Goal: Information Seeking & Learning: Learn about a topic

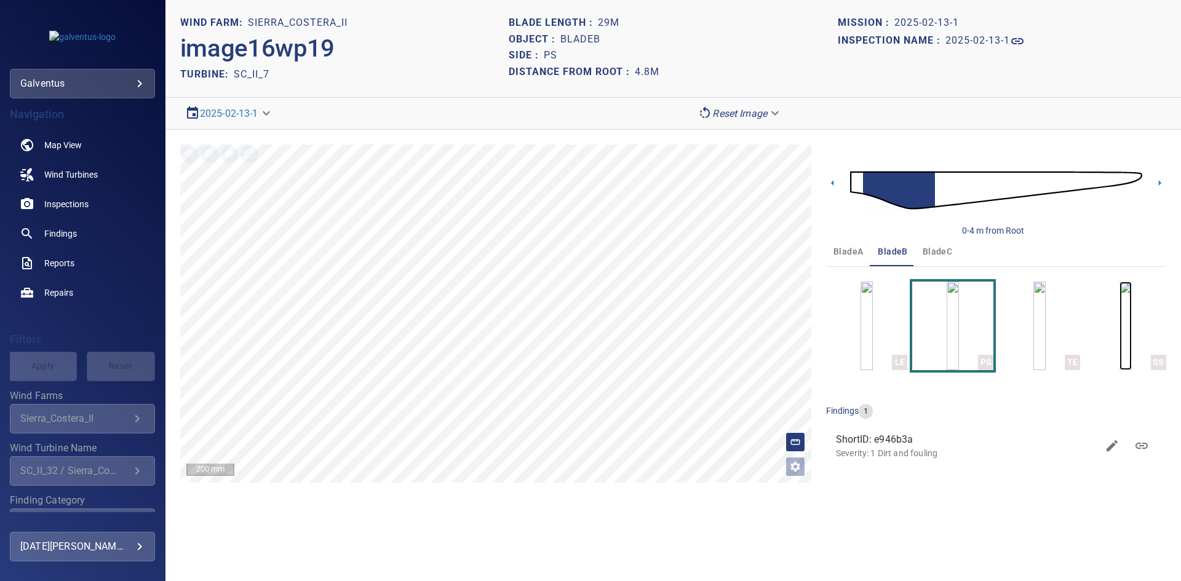
click at [1119, 314] on img "button" at bounding box center [1125, 326] width 12 height 89
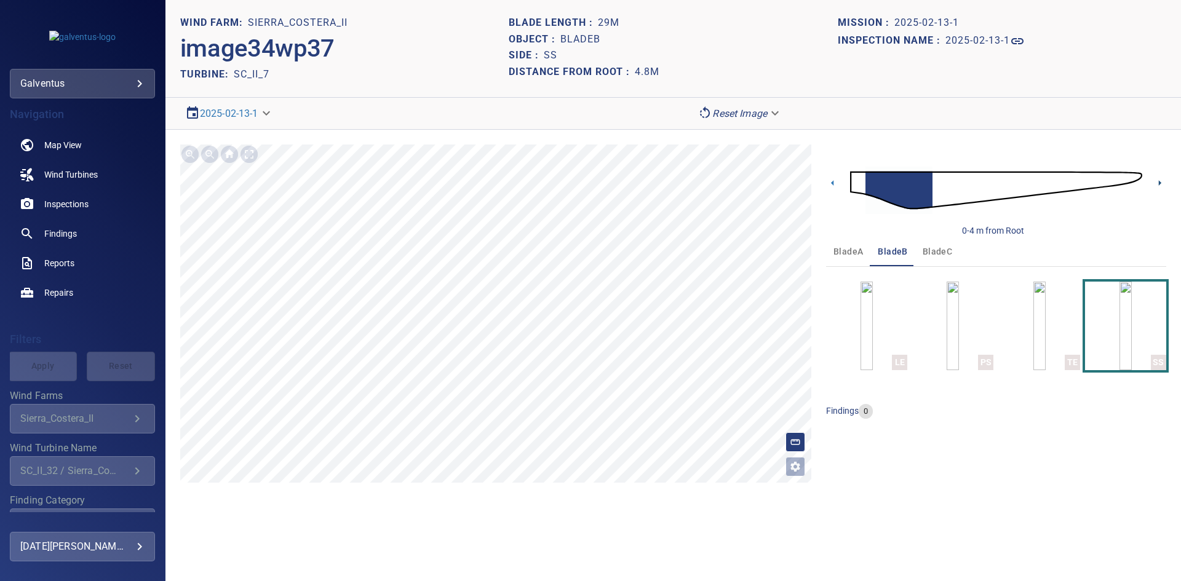
click at [1157, 184] on icon at bounding box center [1159, 183] width 13 height 13
click at [1159, 184] on icon at bounding box center [1159, 183] width 13 height 13
click at [86, 472] on div "SC_II_32 / Sierra_Costera_II" at bounding box center [74, 471] width 109 height 12
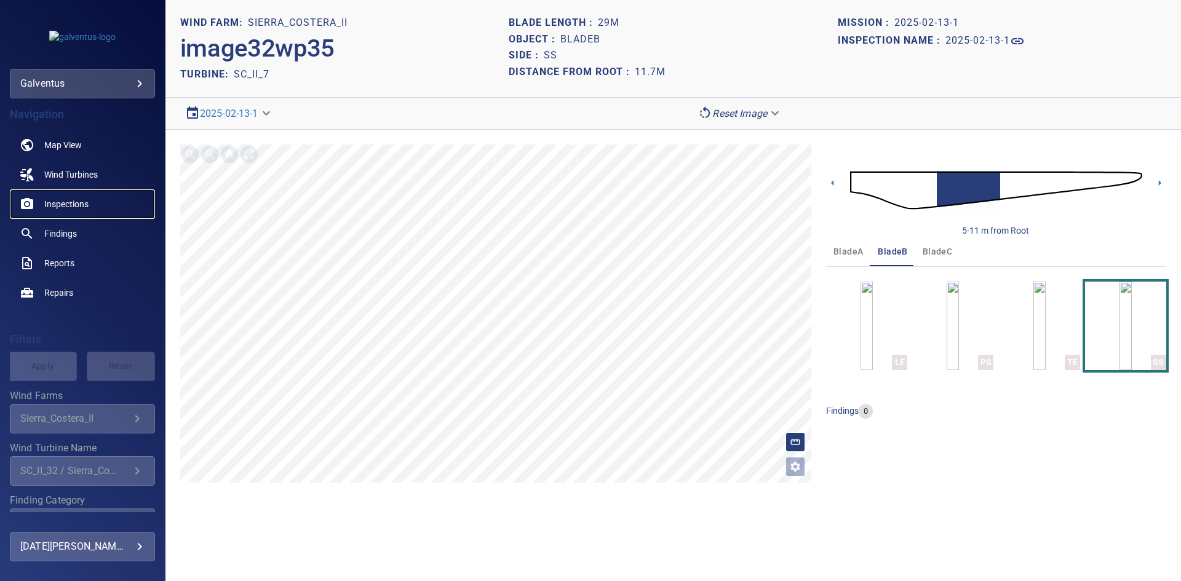
click at [74, 212] on link "Inspections" at bounding box center [82, 204] width 145 height 30
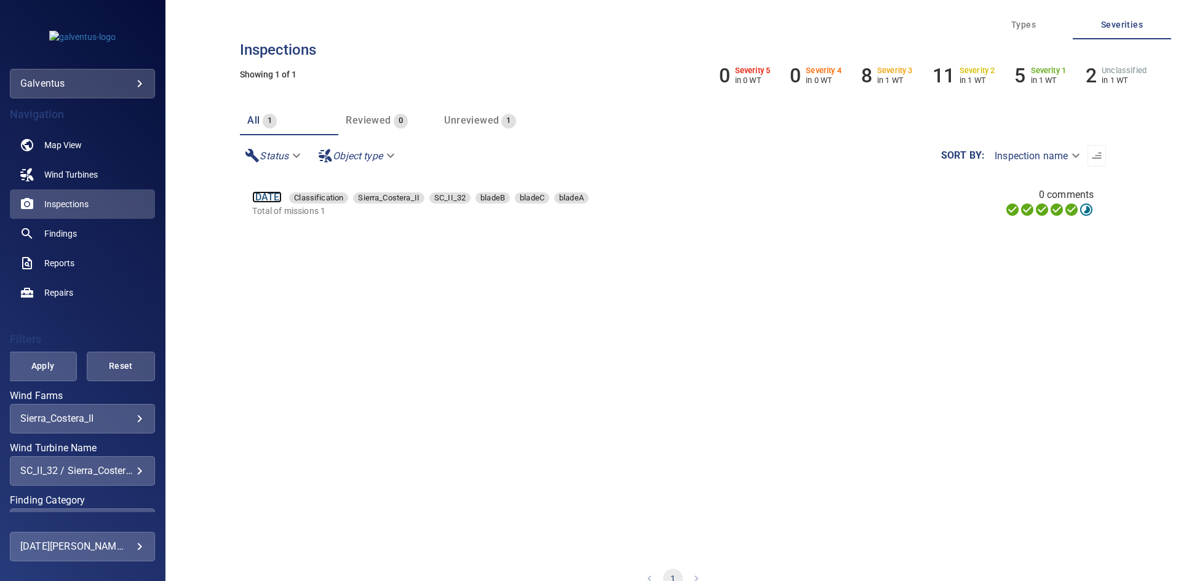
click at [280, 201] on link "[DATE]" at bounding box center [267, 197] width 30 height 12
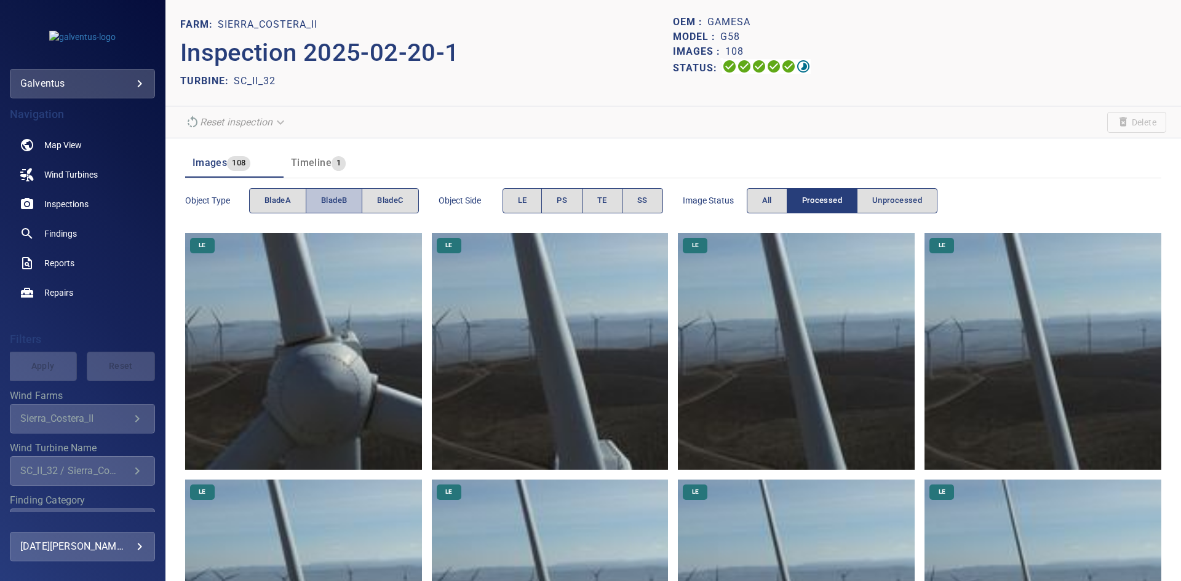
click at [336, 200] on span "bladeB" at bounding box center [334, 201] width 26 height 14
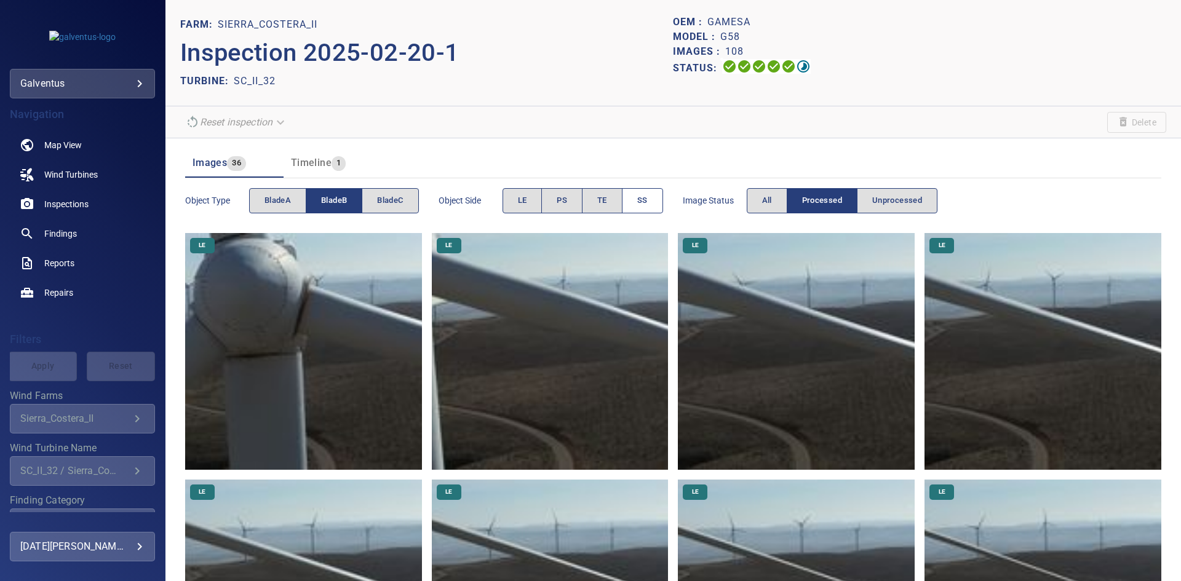
click at [640, 202] on span "SS" at bounding box center [642, 201] width 10 height 14
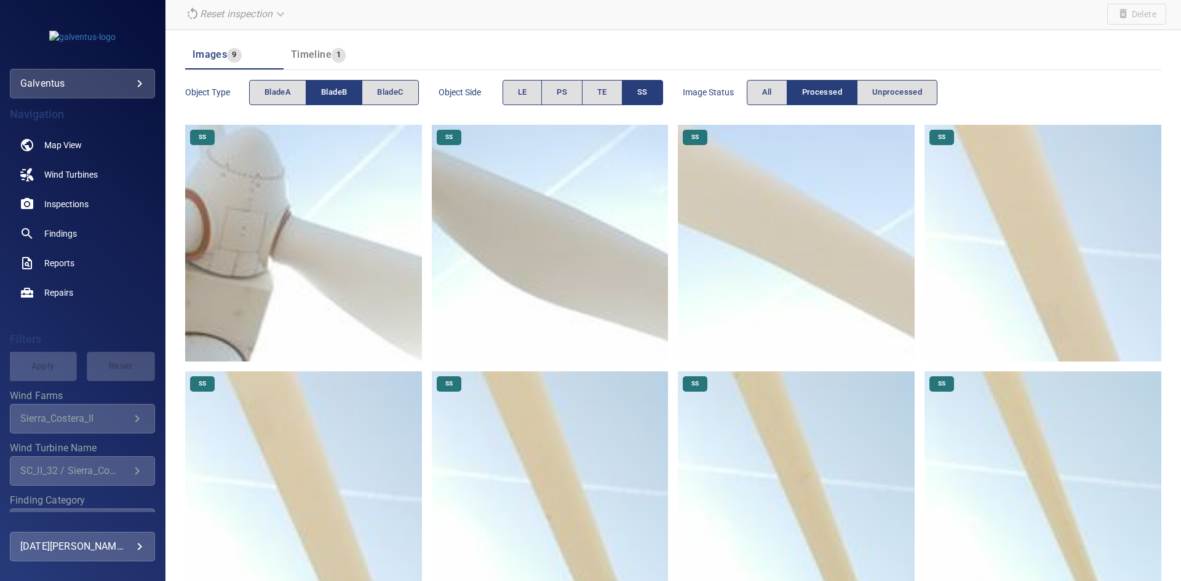
scroll to position [185, 0]
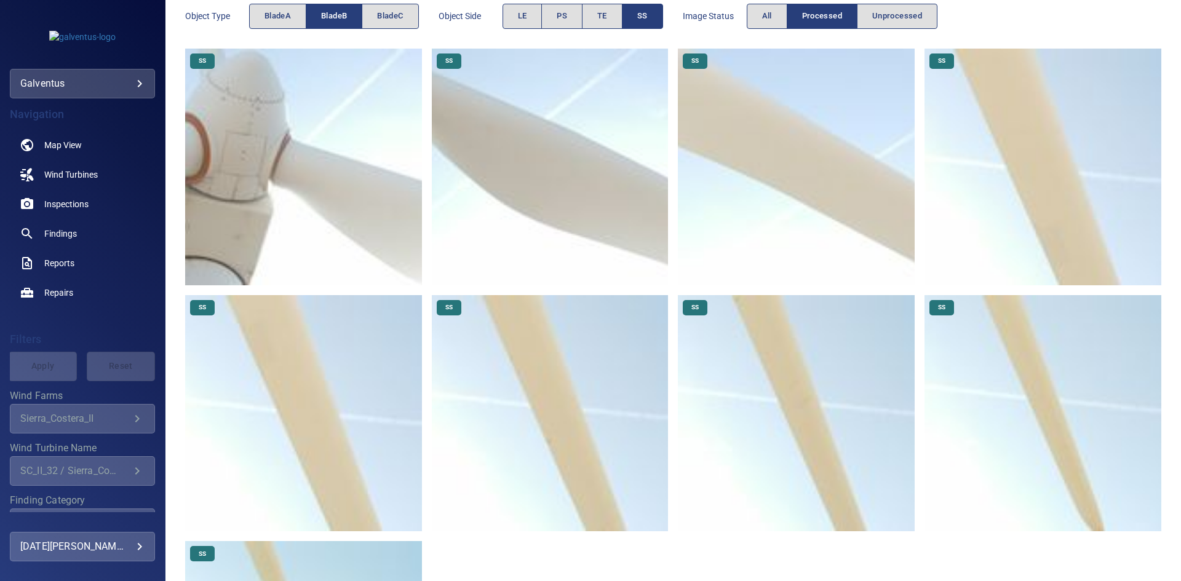
click at [1006, 200] on img at bounding box center [1042, 167] width 237 height 237
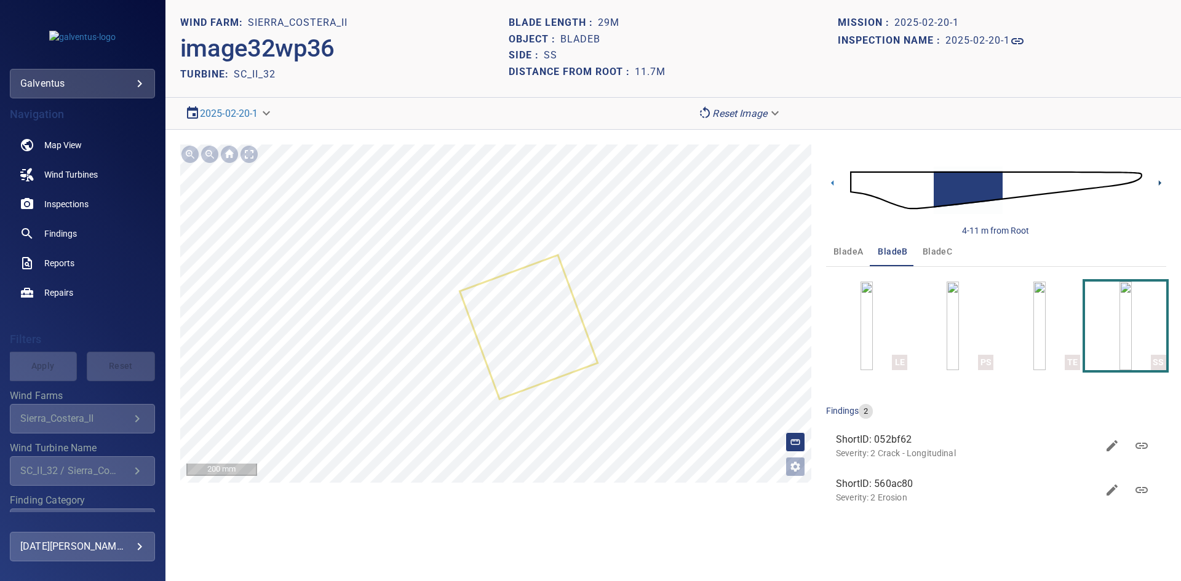
click at [1159, 180] on icon at bounding box center [1159, 183] width 13 height 13
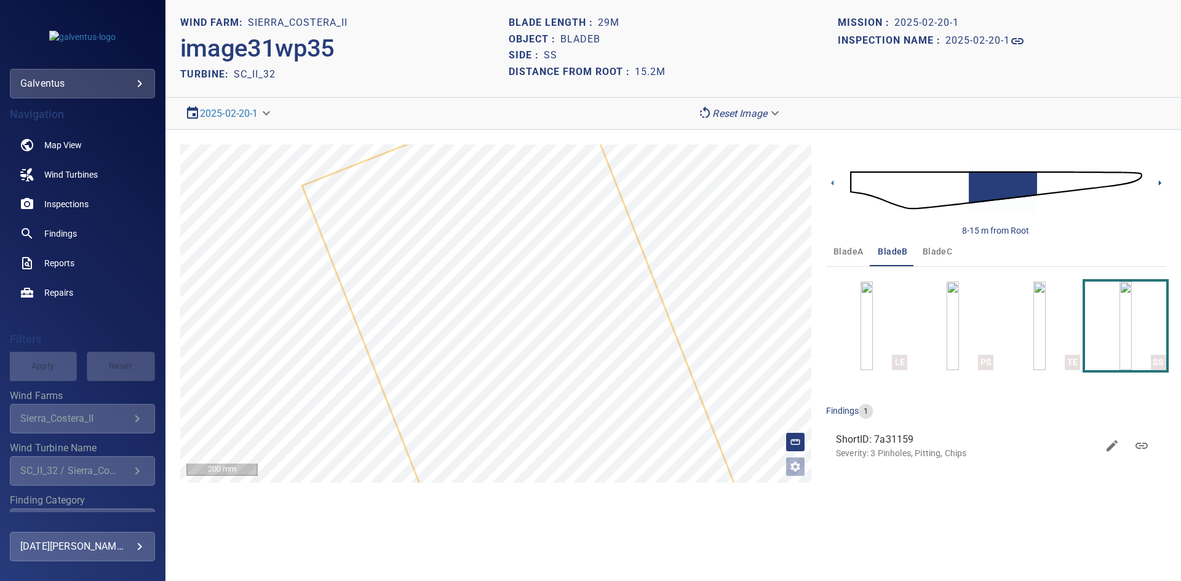
click at [1162, 180] on icon at bounding box center [1159, 183] width 13 height 13
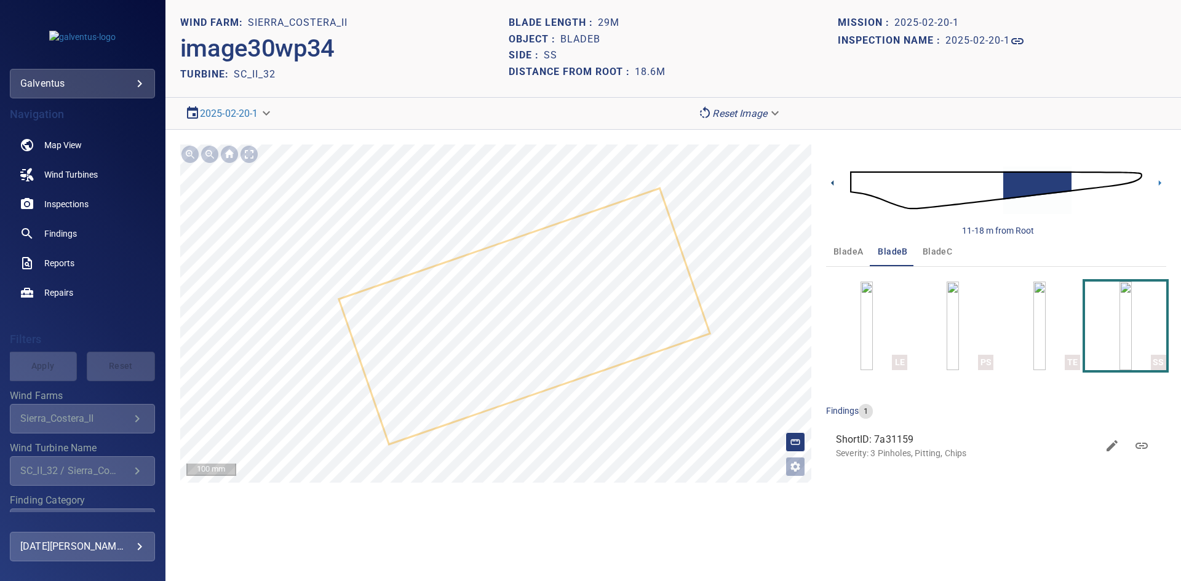
click at [836, 181] on icon at bounding box center [832, 183] width 13 height 13
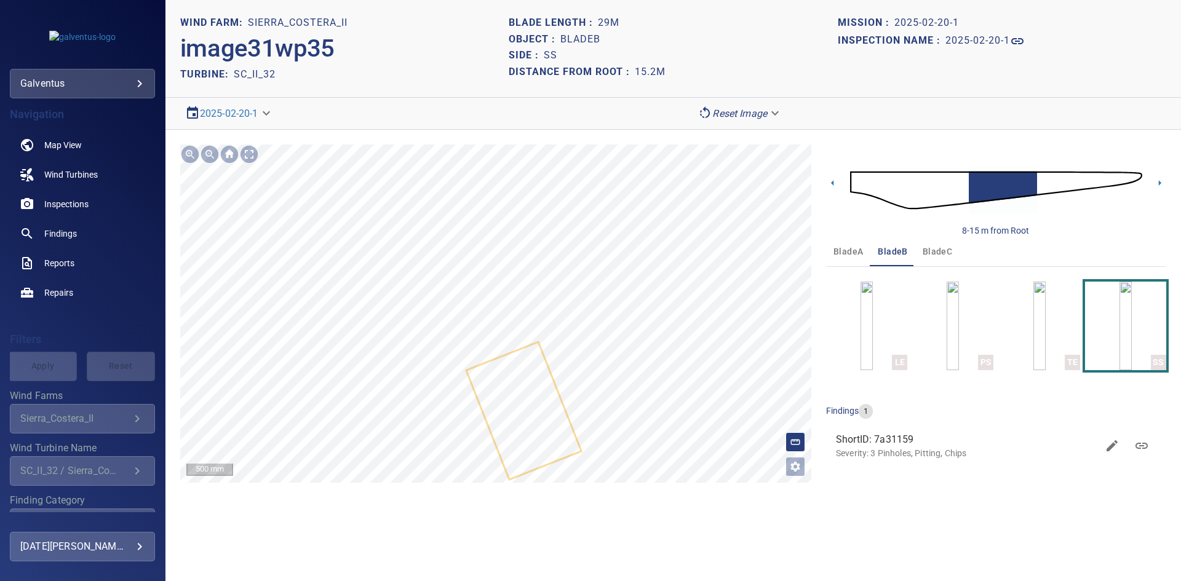
click at [498, 413] on div at bounding box center [495, 314] width 631 height 338
click at [838, 179] on icon at bounding box center [832, 183] width 13 height 13
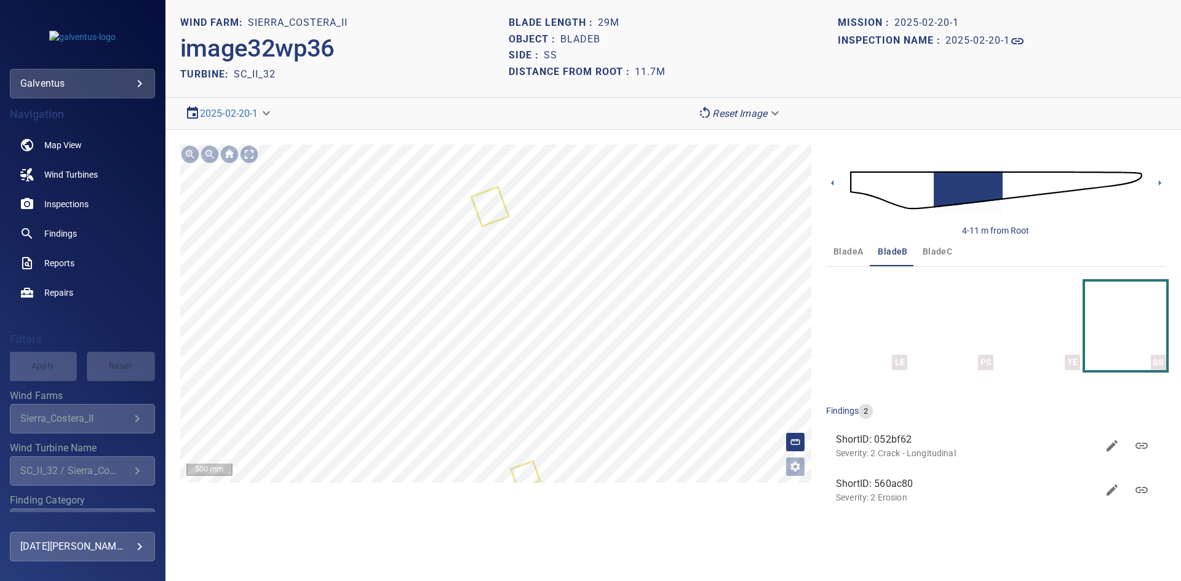
click at [466, 141] on div "**********" at bounding box center [672, 331] width 1015 height 402
